Goal: Download file/media

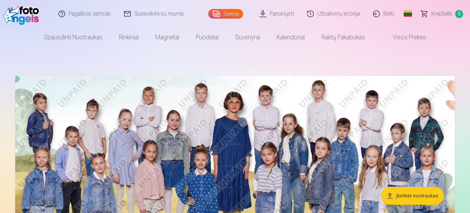
click at [285, 11] on link "Parsisiųsti" at bounding box center [277, 14] width 48 height 28
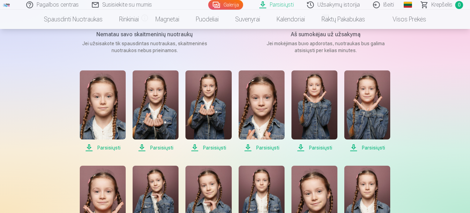
scroll to position [138, 0]
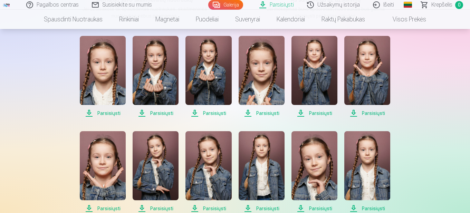
click at [318, 206] on span "Parsisiųsti" at bounding box center [314, 208] width 46 height 8
click at [375, 208] on span "Parsisiųsti" at bounding box center [367, 208] width 46 height 8
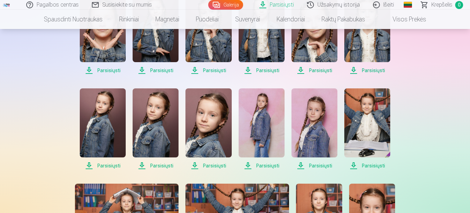
scroll to position [311, 0]
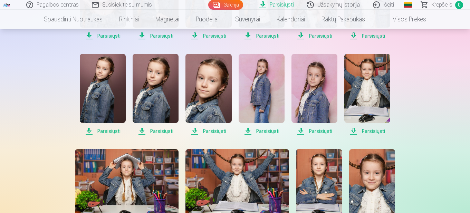
click at [117, 133] on span "Parsisiųsti" at bounding box center [103, 131] width 46 height 8
click at [159, 130] on span "Parsisiųsti" at bounding box center [156, 131] width 46 height 8
click at [211, 130] on span "Parsisiųsti" at bounding box center [208, 131] width 46 height 8
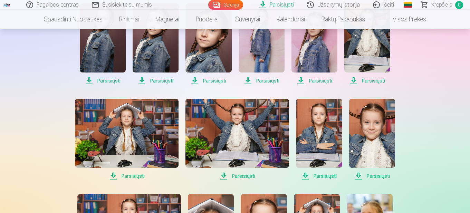
scroll to position [345, 0]
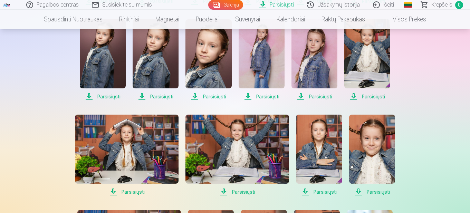
click at [262, 99] on span "Parsisiųsti" at bounding box center [261, 96] width 46 height 8
click at [322, 97] on span "Parsisiųsti" at bounding box center [314, 96] width 46 height 8
click at [321, 96] on span "Parsisiųsti" at bounding box center [314, 96] width 46 height 8
click at [324, 97] on span "Parsisiųsti" at bounding box center [314, 96] width 46 height 8
click at [272, 97] on span "Parsisiųsti" at bounding box center [261, 96] width 46 height 8
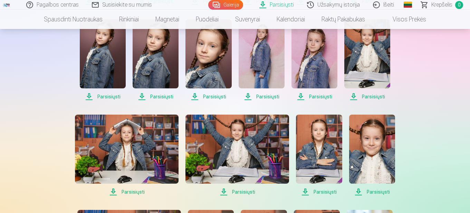
click at [325, 96] on span "Parsisiųsti" at bounding box center [314, 96] width 46 height 8
click at [375, 95] on span "Parsisiųsti" at bounding box center [367, 96] width 46 height 8
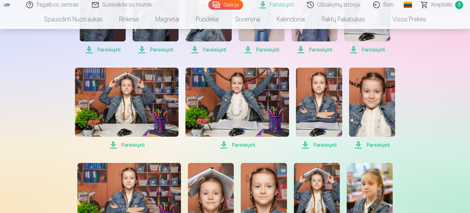
scroll to position [414, 0]
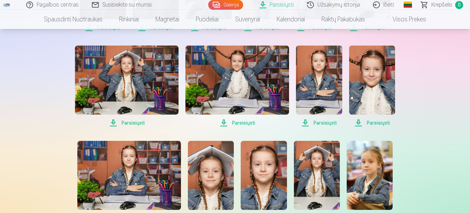
click at [133, 123] on span "Parsisiųsti" at bounding box center [127, 123] width 104 height 8
click at [136, 124] on span "Parsisiųsti" at bounding box center [127, 123] width 104 height 8
click at [241, 123] on span "Parsisiųsti" at bounding box center [237, 123] width 104 height 8
click at [325, 123] on span "Parsisiųsti" at bounding box center [319, 123] width 46 height 8
click at [386, 124] on span "Parsisiųsti" at bounding box center [372, 123] width 46 height 8
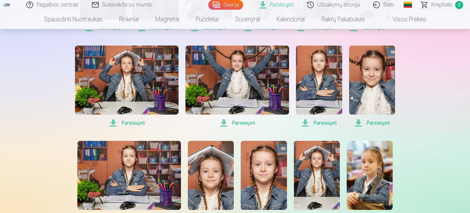
click at [325, 123] on span "Parsisiųsti" at bounding box center [319, 123] width 46 height 8
click at [380, 121] on span "Parsisiųsti" at bounding box center [372, 123] width 46 height 8
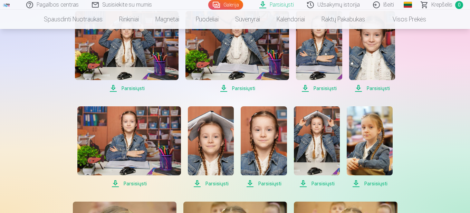
scroll to position [483, 0]
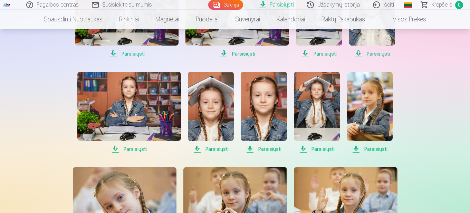
click at [136, 150] on span "Parsisiųsti" at bounding box center [129, 149] width 104 height 8
click at [221, 150] on span "Parsisiųsti" at bounding box center [211, 149] width 46 height 8
click at [274, 149] on span "Parsisiųsti" at bounding box center [264, 149] width 46 height 8
click at [326, 146] on span "Parsisiųsti" at bounding box center [317, 149] width 46 height 8
click at [379, 148] on span "Parsisiųsti" at bounding box center [369, 149] width 46 height 8
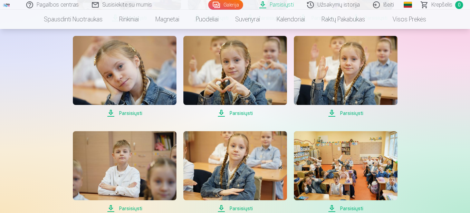
scroll to position [621, 0]
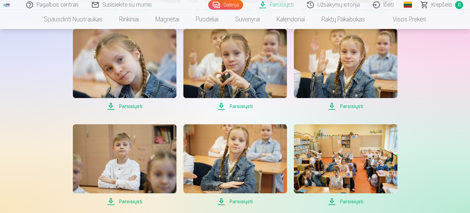
click at [134, 104] on span "Parsisiųsti" at bounding box center [125, 106] width 104 height 8
click at [234, 106] on span "Parsisiųsti" at bounding box center [235, 106] width 104 height 8
click at [356, 108] on span "Parsisiųsti" at bounding box center [346, 106] width 104 height 8
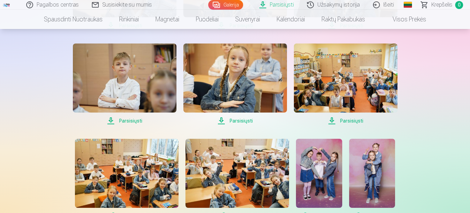
scroll to position [725, 0]
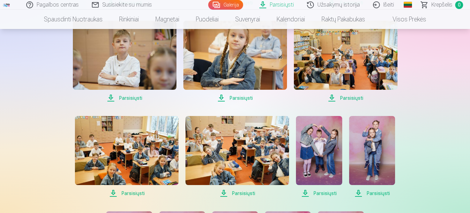
click at [248, 98] on span "Parsisiųsti" at bounding box center [235, 98] width 104 height 8
click at [135, 98] on span "Parsisiųsti" at bounding box center [125, 98] width 104 height 8
click at [345, 97] on span "Parsisiųsti" at bounding box center [346, 98] width 104 height 8
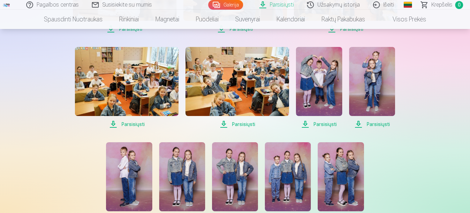
click at [129, 123] on span "Parsisiųsti" at bounding box center [127, 124] width 104 height 8
click at [251, 124] on span "Parsisiųsti" at bounding box center [237, 124] width 104 height 8
click at [324, 124] on span "Parsisiųsti" at bounding box center [319, 124] width 46 height 8
click at [376, 122] on span "Parsisiųsti" at bounding box center [372, 124] width 46 height 8
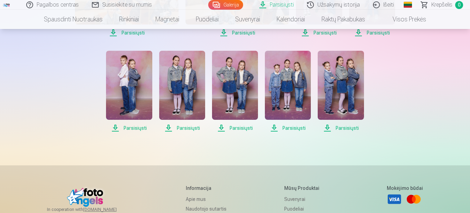
scroll to position [897, 0]
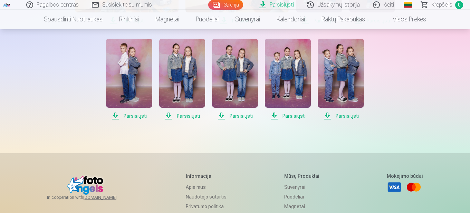
click at [138, 116] on span "Parsisiųsti" at bounding box center [129, 116] width 46 height 8
click at [188, 115] on span "Parsisiųsti" at bounding box center [182, 116] width 46 height 8
click at [241, 115] on span "Parsisiųsti" at bounding box center [235, 116] width 46 height 8
click at [301, 116] on span "Parsisiųsti" at bounding box center [288, 116] width 46 height 8
click at [349, 115] on span "Parsisiųsti" at bounding box center [340, 116] width 46 height 8
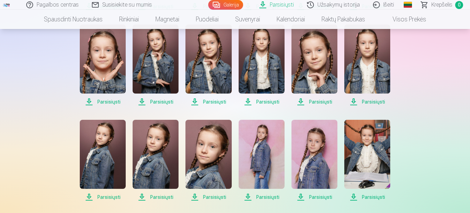
scroll to position [234, 0]
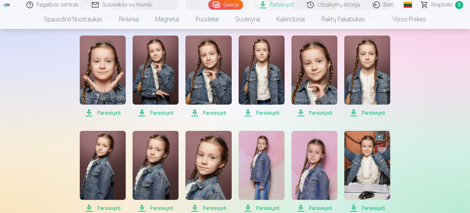
click at [389, 6] on link "Išeiti" at bounding box center [383, 5] width 34 height 10
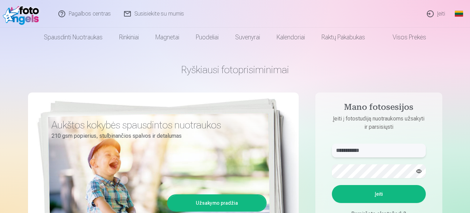
click at [394, 152] on input "**********" at bounding box center [379, 151] width 94 height 14
type input "**********"
click at [397, 192] on button "Įeiti" at bounding box center [379, 194] width 94 height 18
